Goal: Complete application form

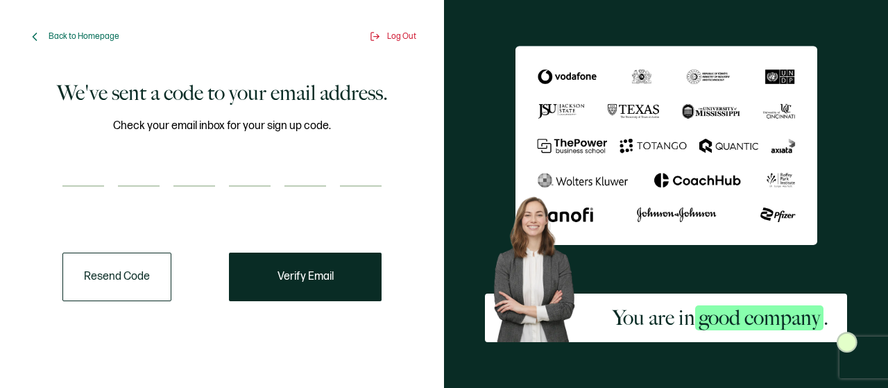
click at [88, 176] on input "number" at bounding box center [83, 173] width 42 height 28
type input "7"
type input "5"
type input "3"
type input "6"
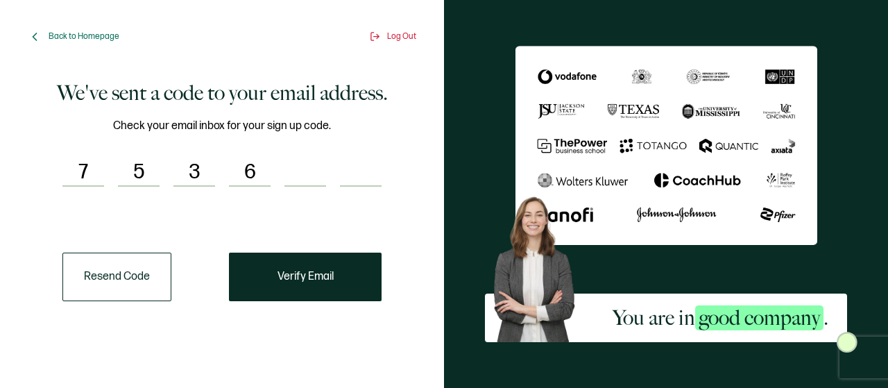
type input "3"
type input "6"
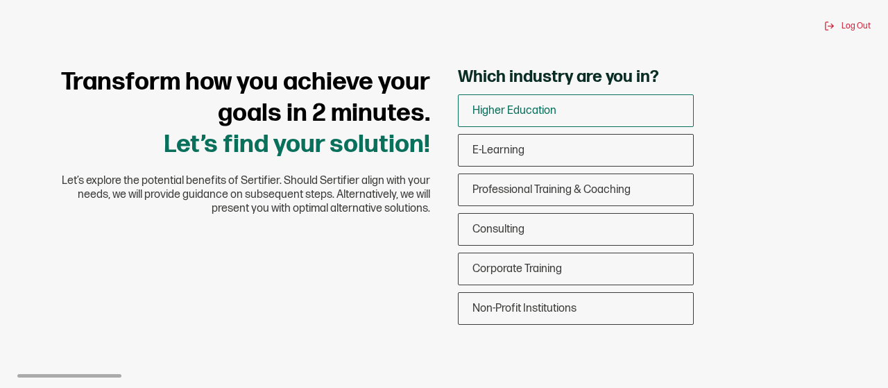
click at [521, 112] on span "Higher Education" at bounding box center [514, 110] width 84 height 13
click at [0, 0] on input "Higher Education" at bounding box center [0, 0] width 0 height 0
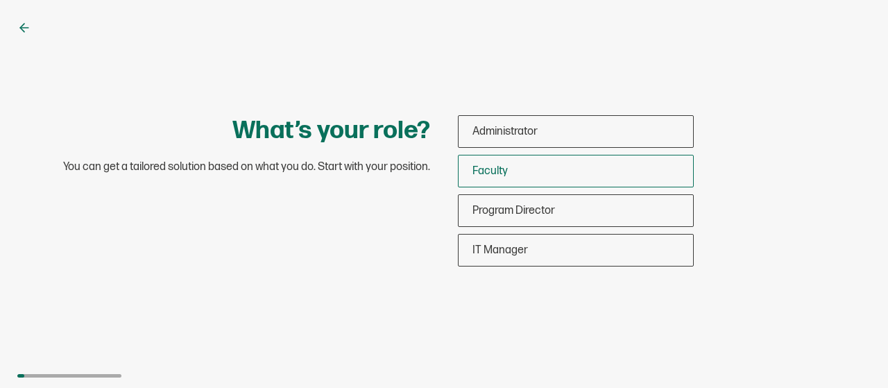
click at [487, 164] on span "Faculty" at bounding box center [489, 170] width 35 height 13
click at [0, 0] on input "Faculty" at bounding box center [0, 0] width 0 height 0
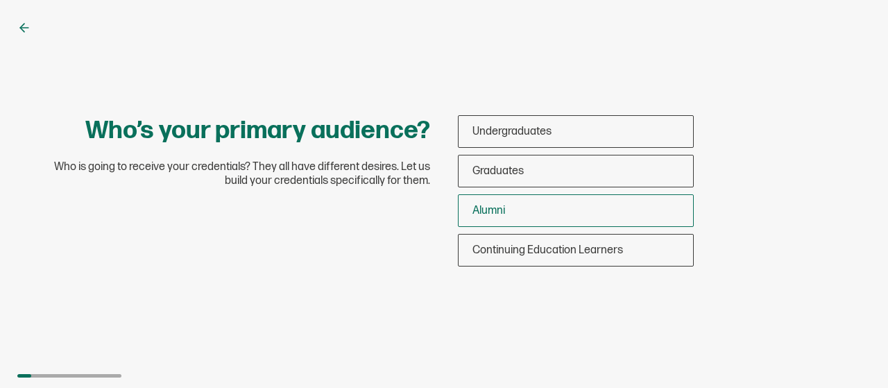
click at [494, 207] on span "Alumni" at bounding box center [488, 210] width 33 height 13
click at [0, 0] on input "Alumni" at bounding box center [0, 0] width 0 height 0
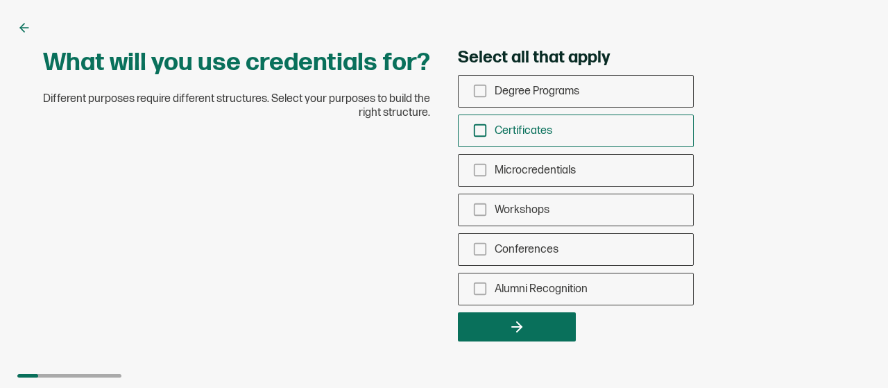
click at [483, 129] on icon "checkbox-group" at bounding box center [479, 130] width 15 height 15
click at [0, 0] on input "Certificates" at bounding box center [0, 0] width 0 height 0
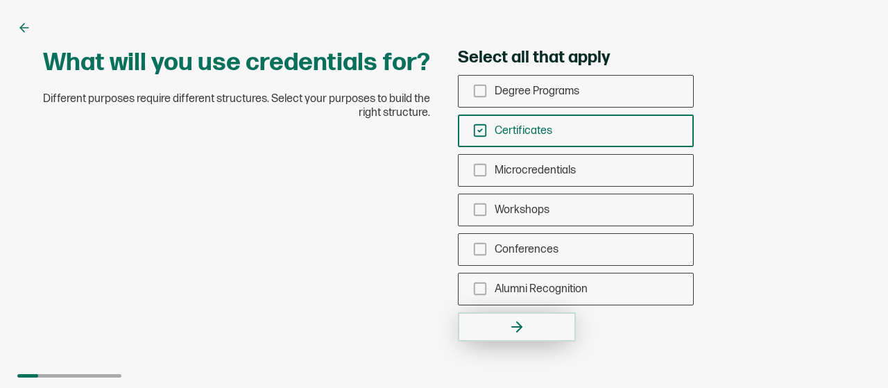
click at [527, 315] on button "button" at bounding box center [517, 326] width 118 height 29
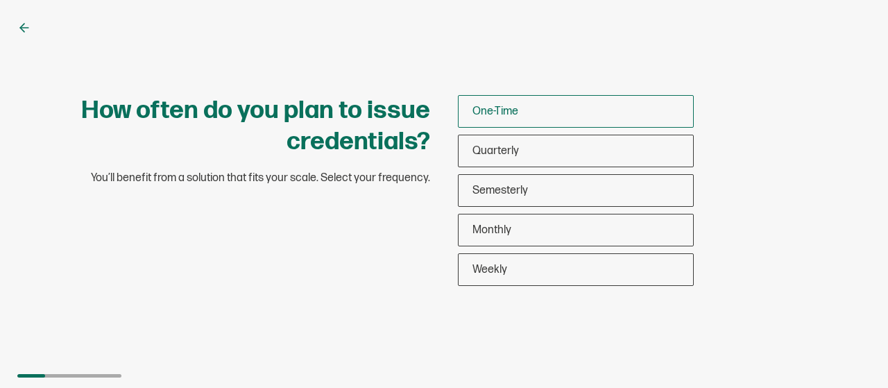
click at [492, 105] on span "One-Time" at bounding box center [495, 111] width 46 height 13
click at [0, 0] on input "One-Time" at bounding box center [0, 0] width 0 height 0
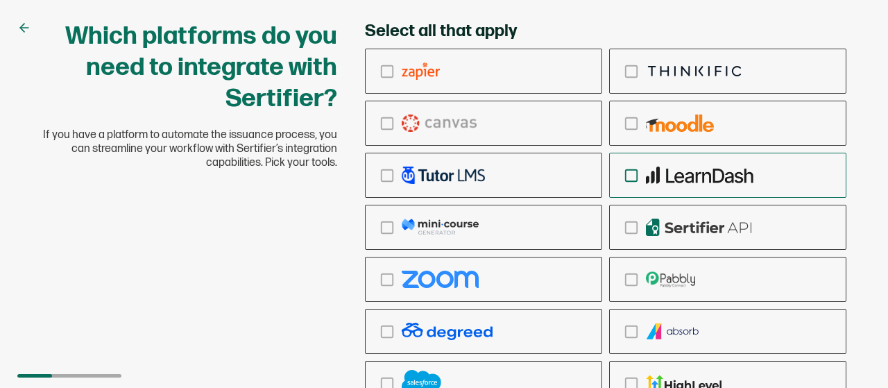
click at [630, 170] on icon "checkbox-group" at bounding box center [630, 175] width 15 height 15
click at [0, 0] on input "checkbox-group" at bounding box center [0, 0] width 0 height 0
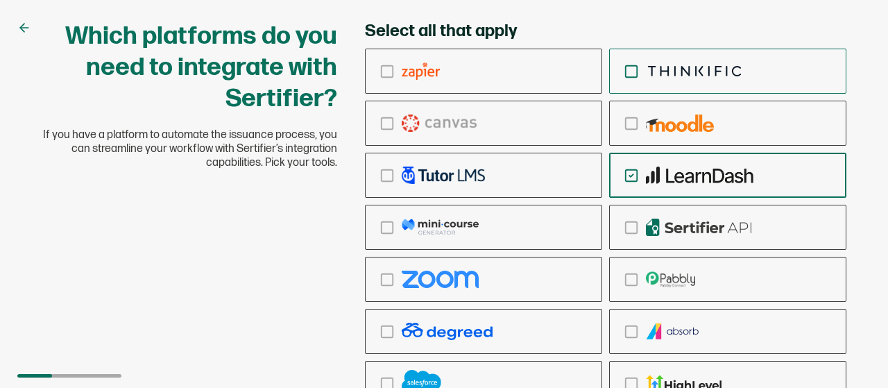
drag, startPoint x: 625, startPoint y: 126, endPoint x: 626, endPoint y: 76, distance: 50.6
drag, startPoint x: 626, startPoint y: 76, endPoint x: 799, endPoint y: 31, distance: 178.3
click at [799, 31] on div "Select all that apply Ringcentral Adobe Vedubox Kryterion PearsonVue CredSpark …" at bounding box center [605, 257] width 481 height 473
drag, startPoint x: 887, startPoint y: 185, endPoint x: 884, endPoint y: 277, distance: 92.3
drag, startPoint x: 884, startPoint y: 277, endPoint x: 576, endPoint y: 202, distance: 317.0
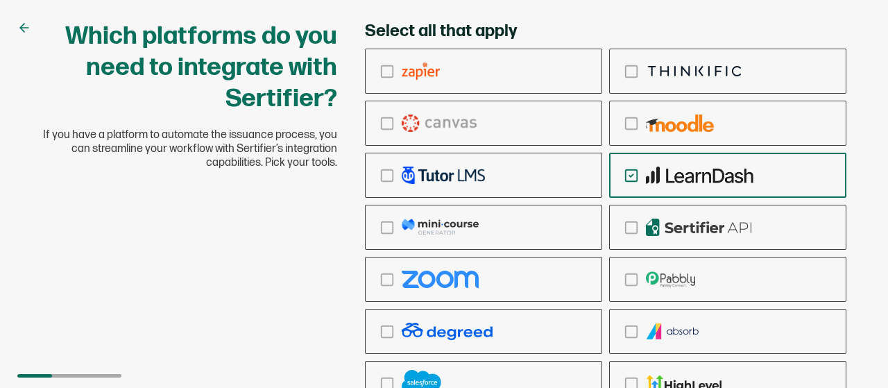
click at [576, 202] on div "checkbox-group" at bounding box center [605, 227] width 481 height 357
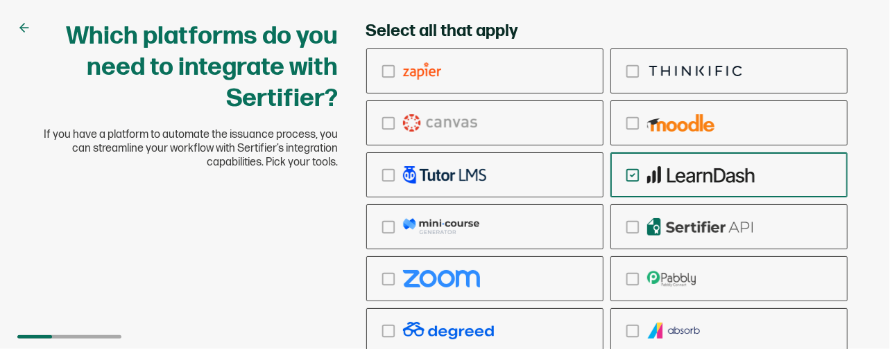
click at [887, 33] on div "Which platforms do you need to integrate with Sertifier? If you have a platform…" at bounding box center [445, 174] width 890 height 349
click at [392, 277] on icon "checkbox-group" at bounding box center [388, 279] width 15 height 15
click at [0, 0] on input "checkbox-group" at bounding box center [0, 0] width 0 height 0
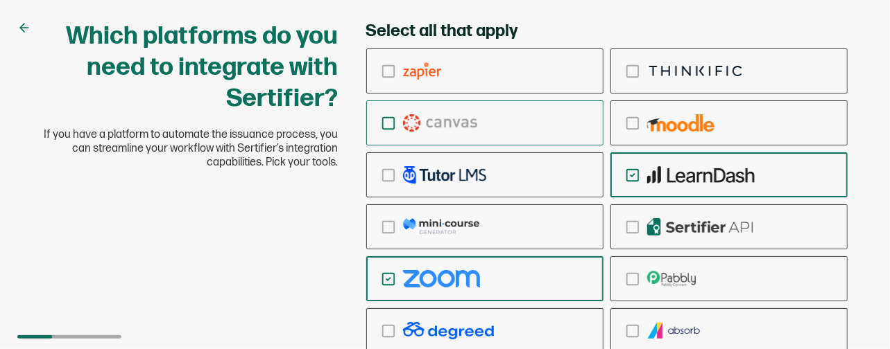
click at [391, 123] on icon "checkbox-group" at bounding box center [388, 123] width 15 height 15
click at [0, 0] on input "checkbox-group" at bounding box center [0, 0] width 0 height 0
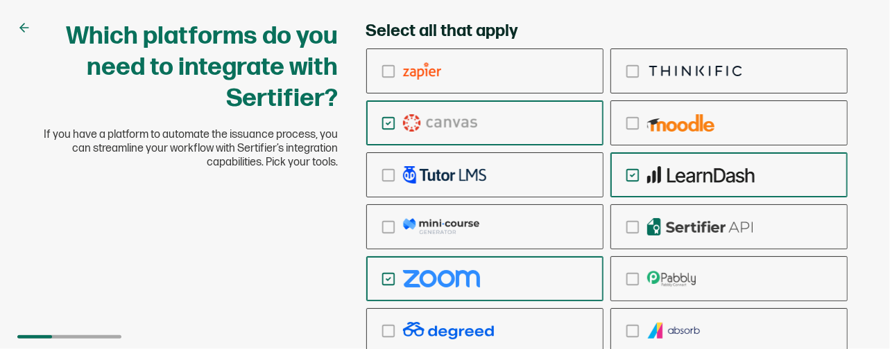
click at [887, 214] on div "Which platforms do you need to integrate with Sertifier? If you have a platform…" at bounding box center [445, 174] width 890 height 349
click at [885, 214] on div "Which platforms do you need to integrate with Sertifier? If you have a platform…" at bounding box center [445, 174] width 890 height 349
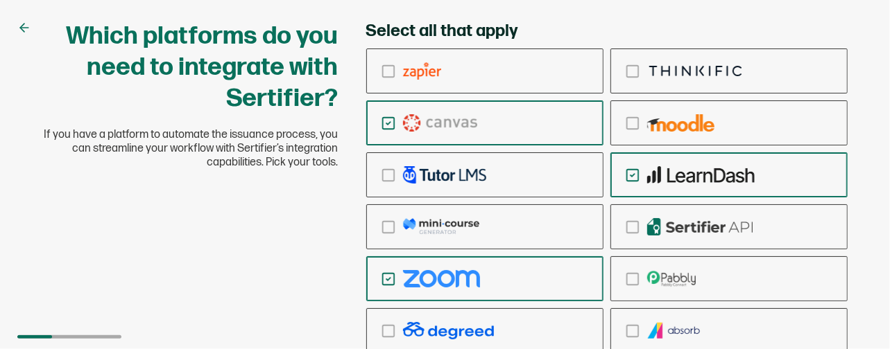
click at [879, 223] on div "Which platforms do you need to integrate with Sertifier? If you have a platform…" at bounding box center [445, 174] width 890 height 349
click at [26, 27] on icon at bounding box center [24, 28] width 14 height 14
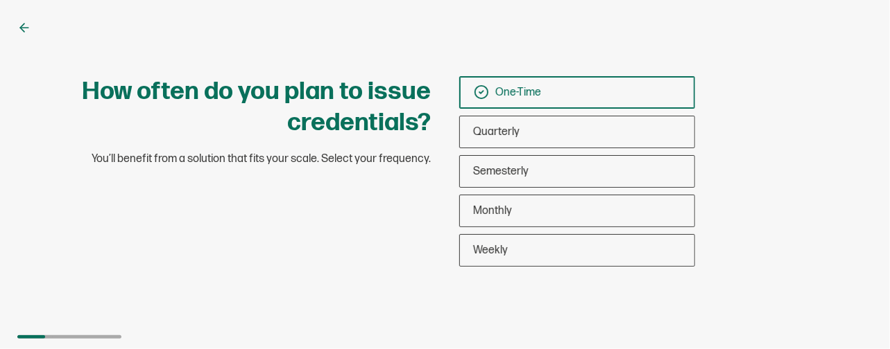
click at [26, 27] on icon at bounding box center [24, 28] width 14 height 14
